Goal: Task Accomplishment & Management: Manage account settings

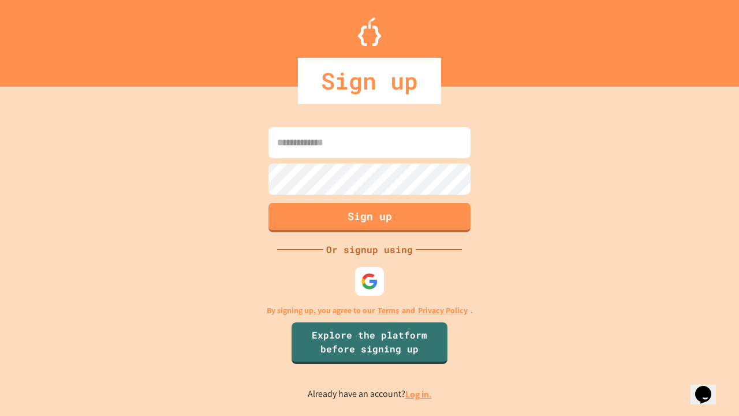
click at [419, 394] on link "Log in." at bounding box center [418, 394] width 27 height 12
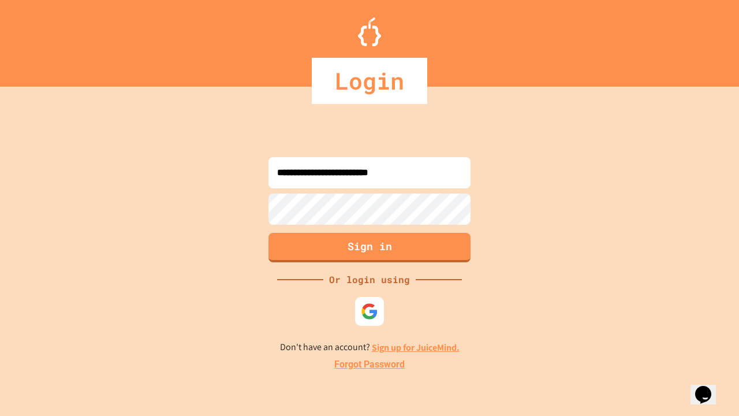
type input "**********"
